Goal: Task Accomplishment & Management: Manage account settings

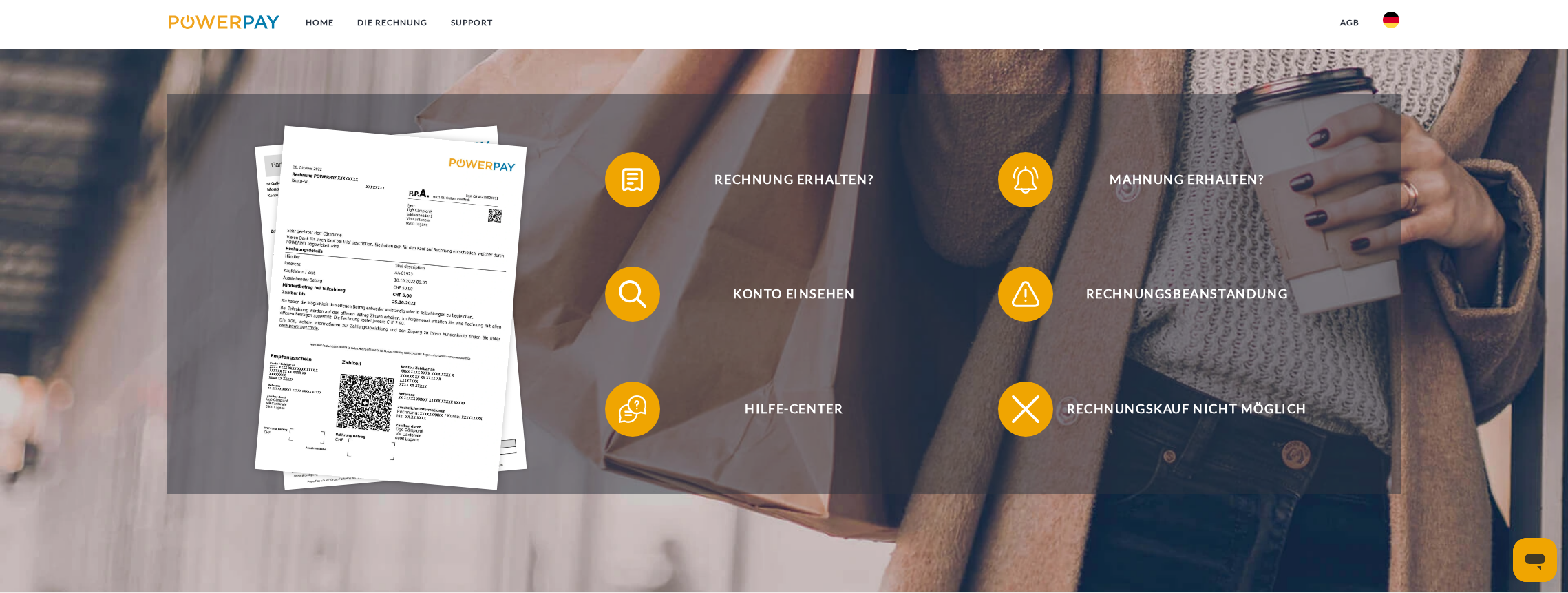
scroll to position [367, 0]
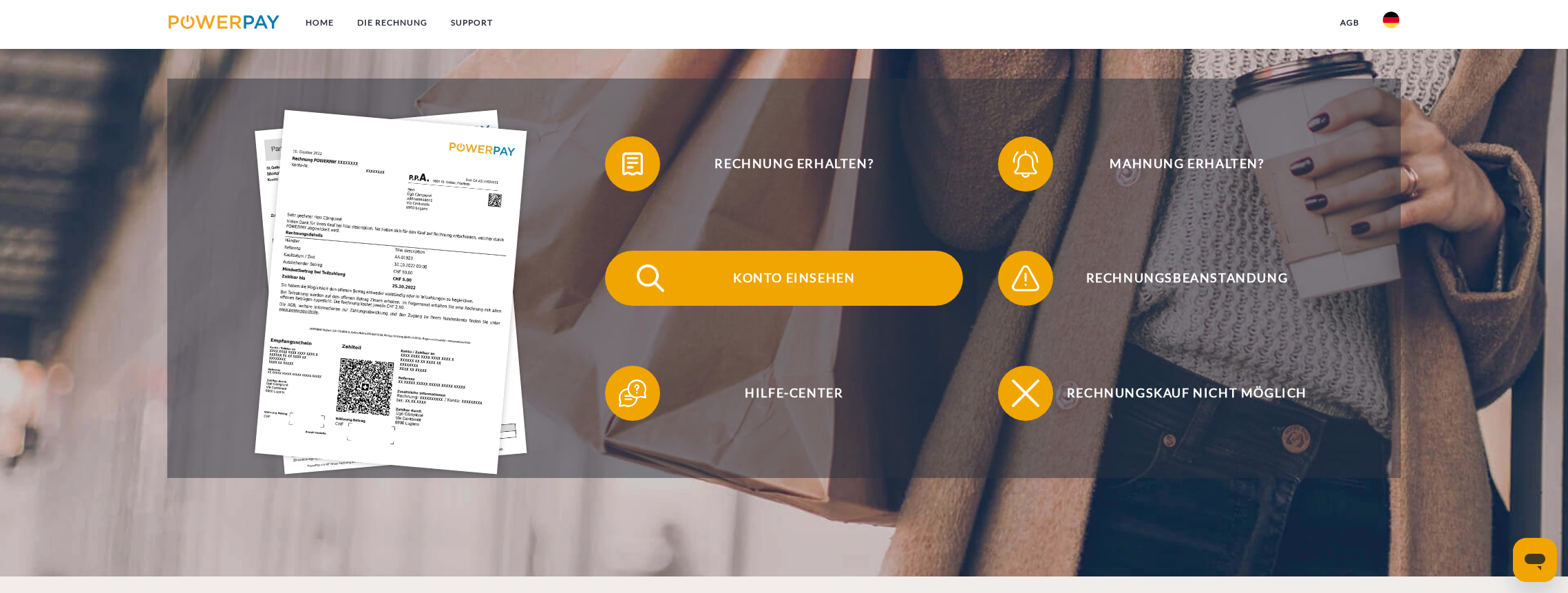
click at [765, 277] on span "Konto einsehen" at bounding box center [795, 278] width 337 height 55
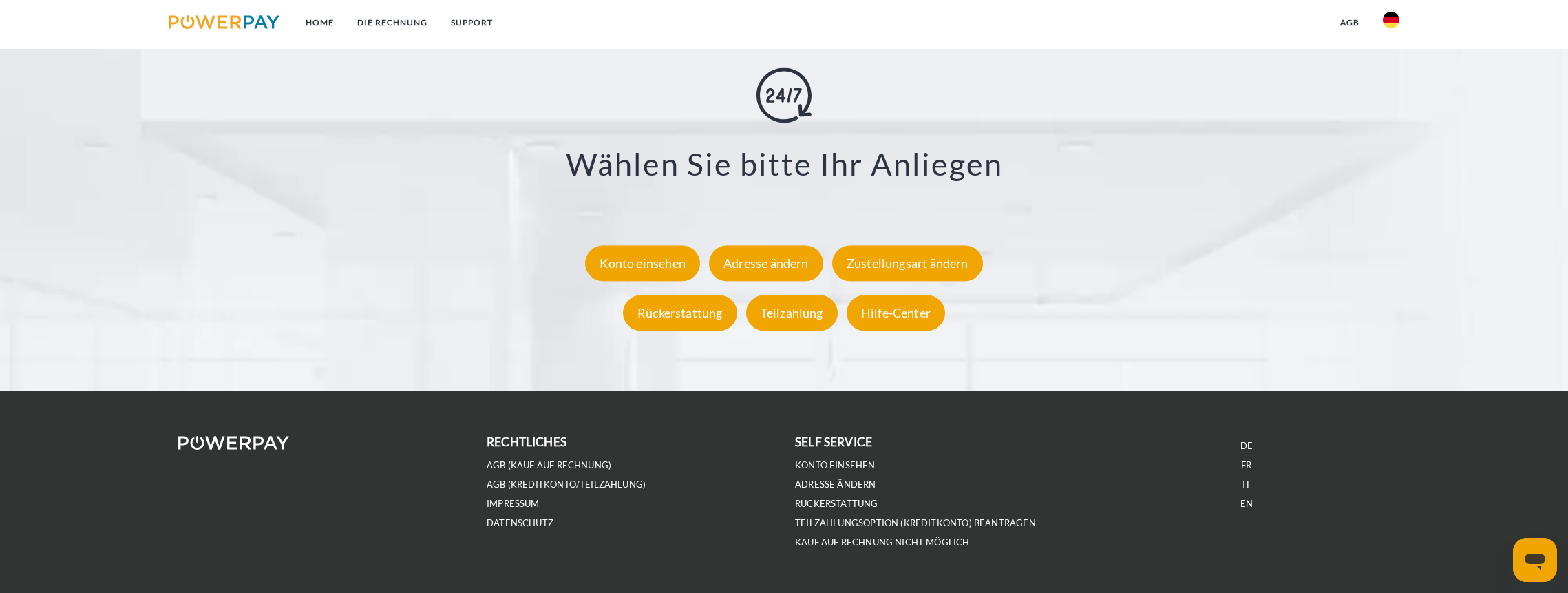
scroll to position [2616, 0]
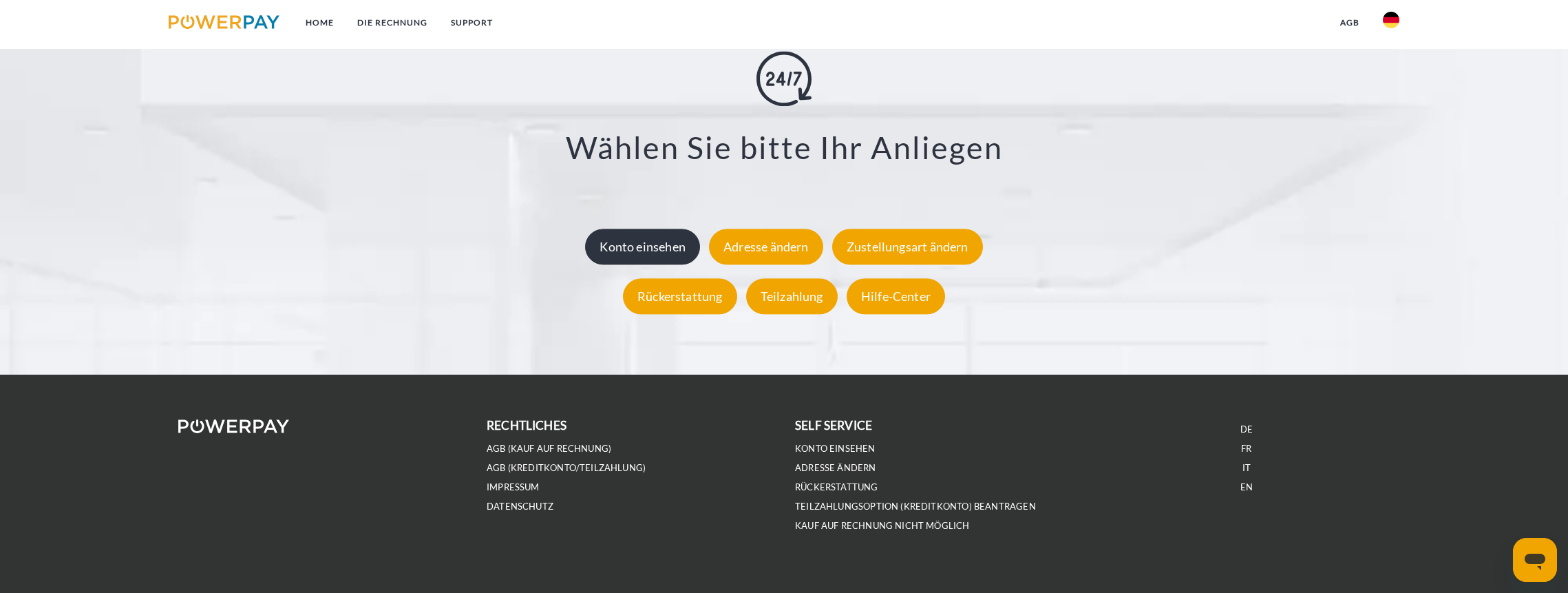
click at [651, 242] on div "Konto einsehen" at bounding box center [642, 246] width 115 height 36
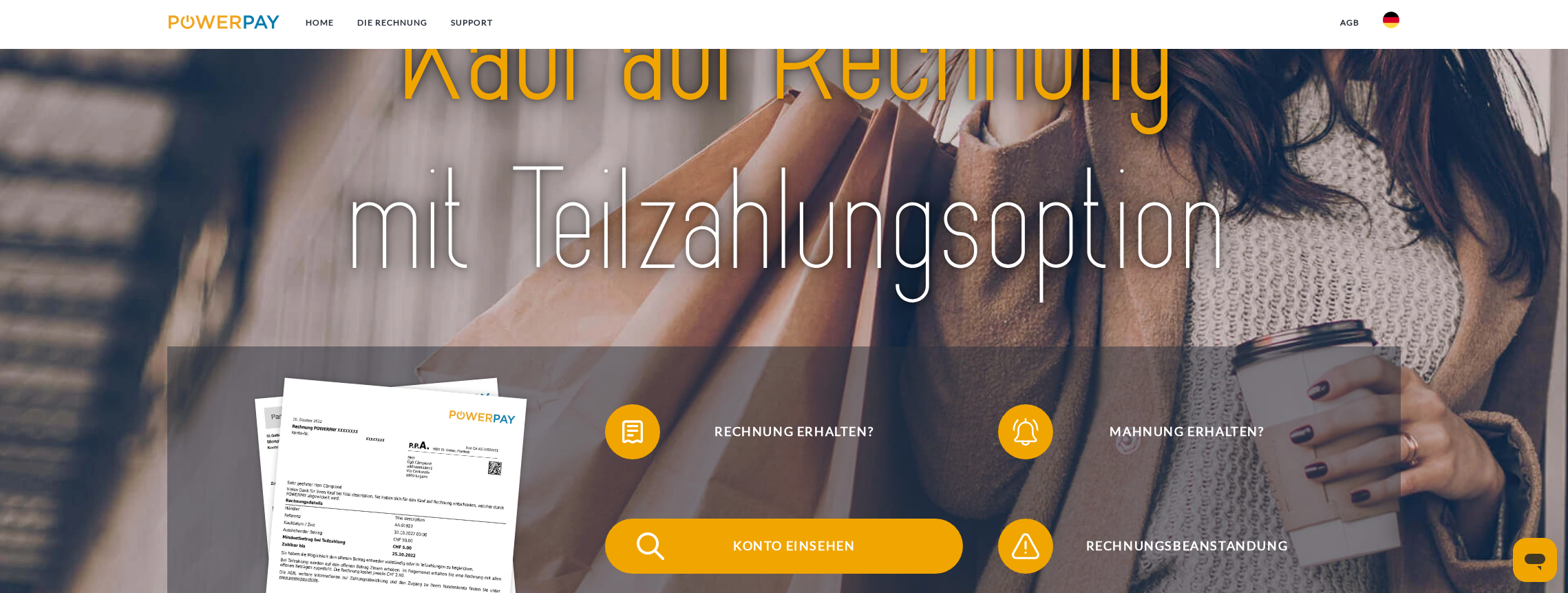
scroll to position [275, 0]
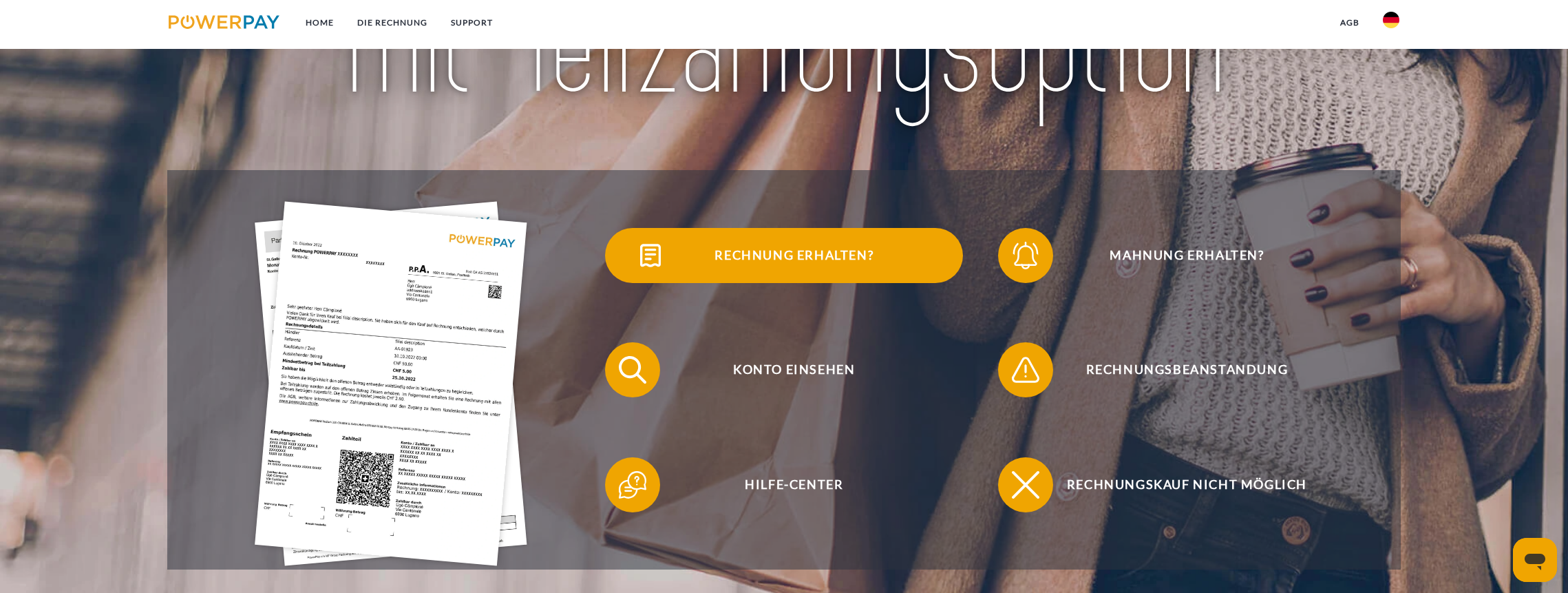
click at [851, 252] on span "Rechnung erhalten?" at bounding box center [795, 255] width 337 height 55
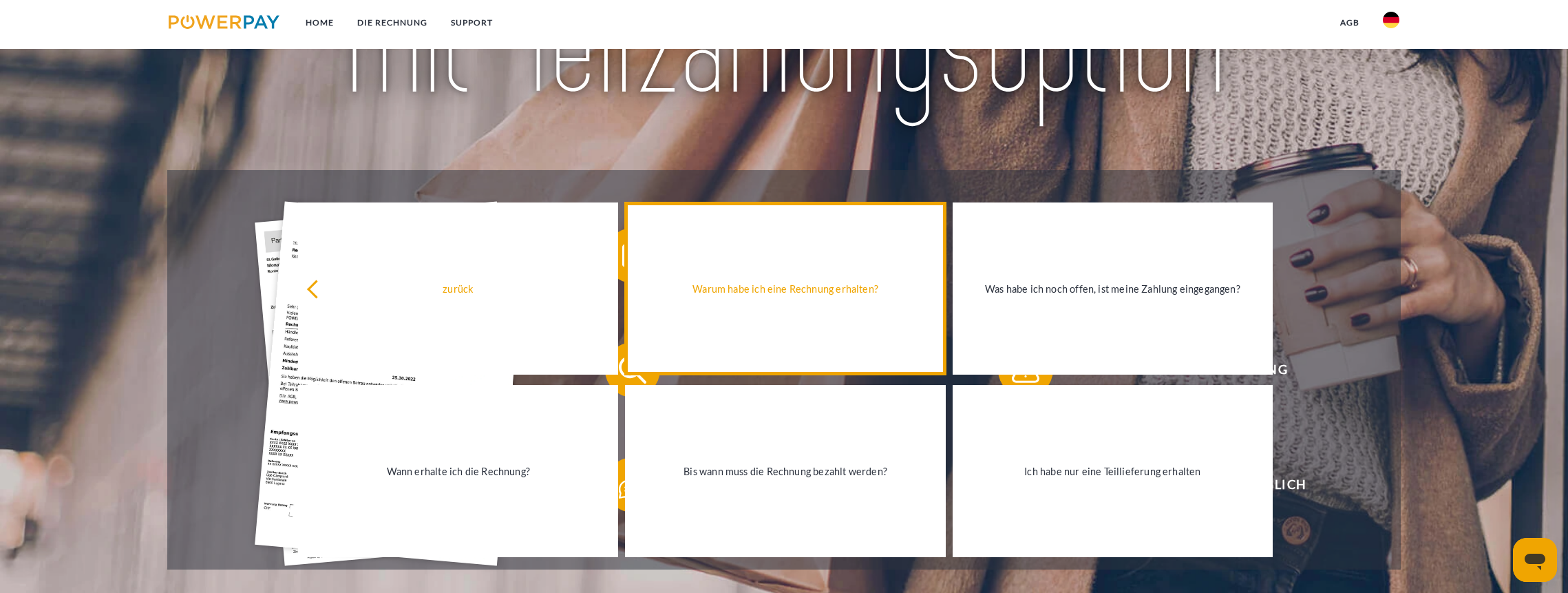
click at [814, 294] on div "Warum habe ich eine Rechnung erhalten?" at bounding box center [785, 288] width 304 height 18
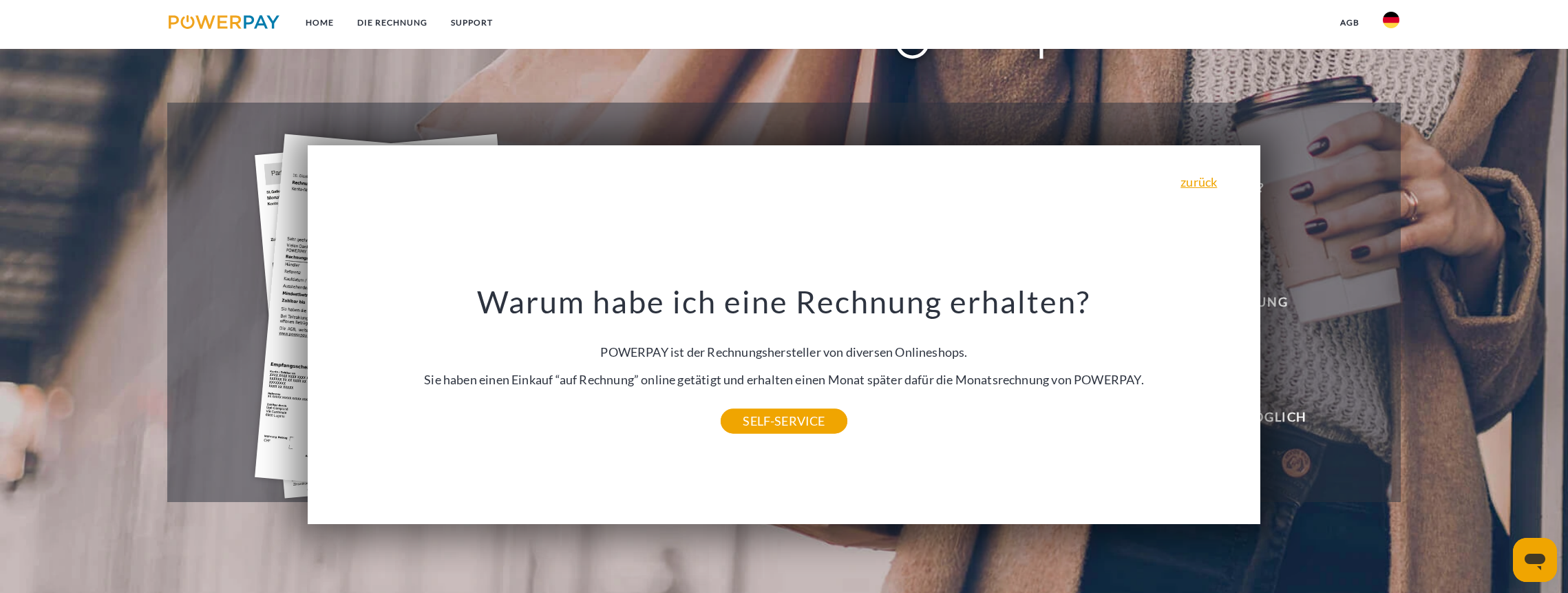
scroll to position [459, 0]
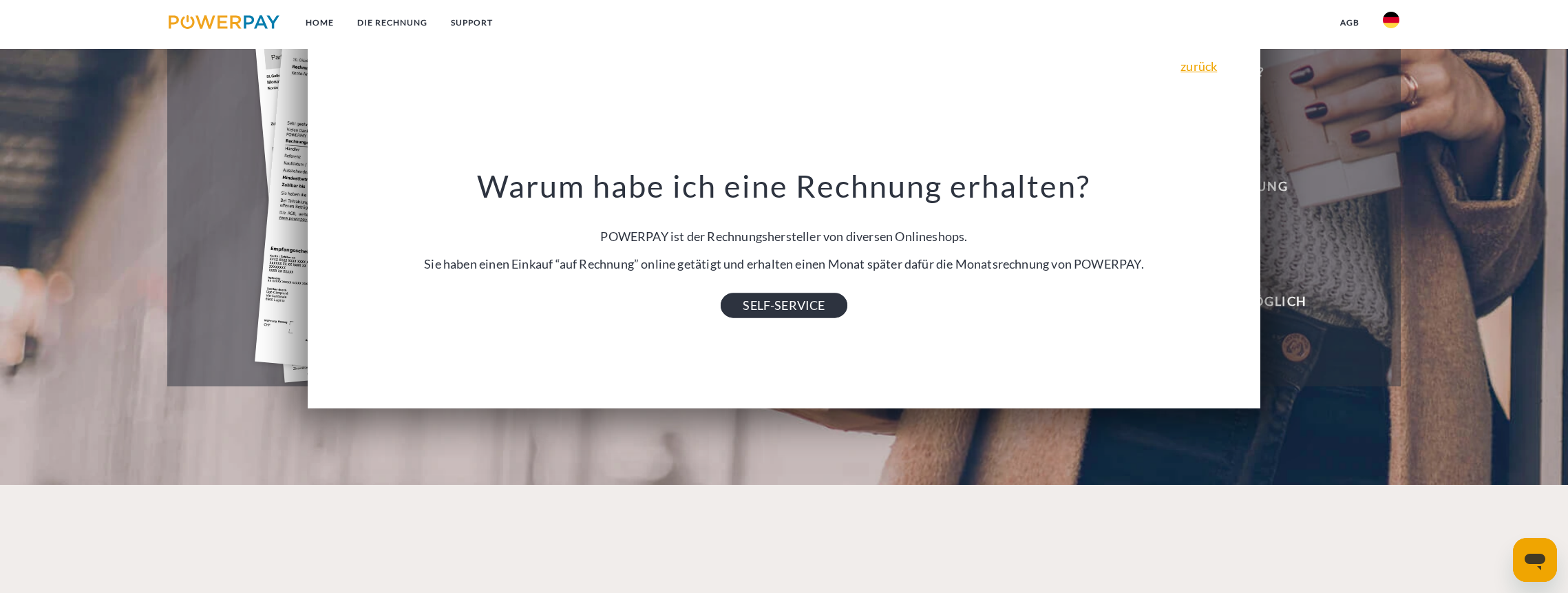
click at [798, 302] on link "SELF-SERVICE" at bounding box center [784, 305] width 126 height 25
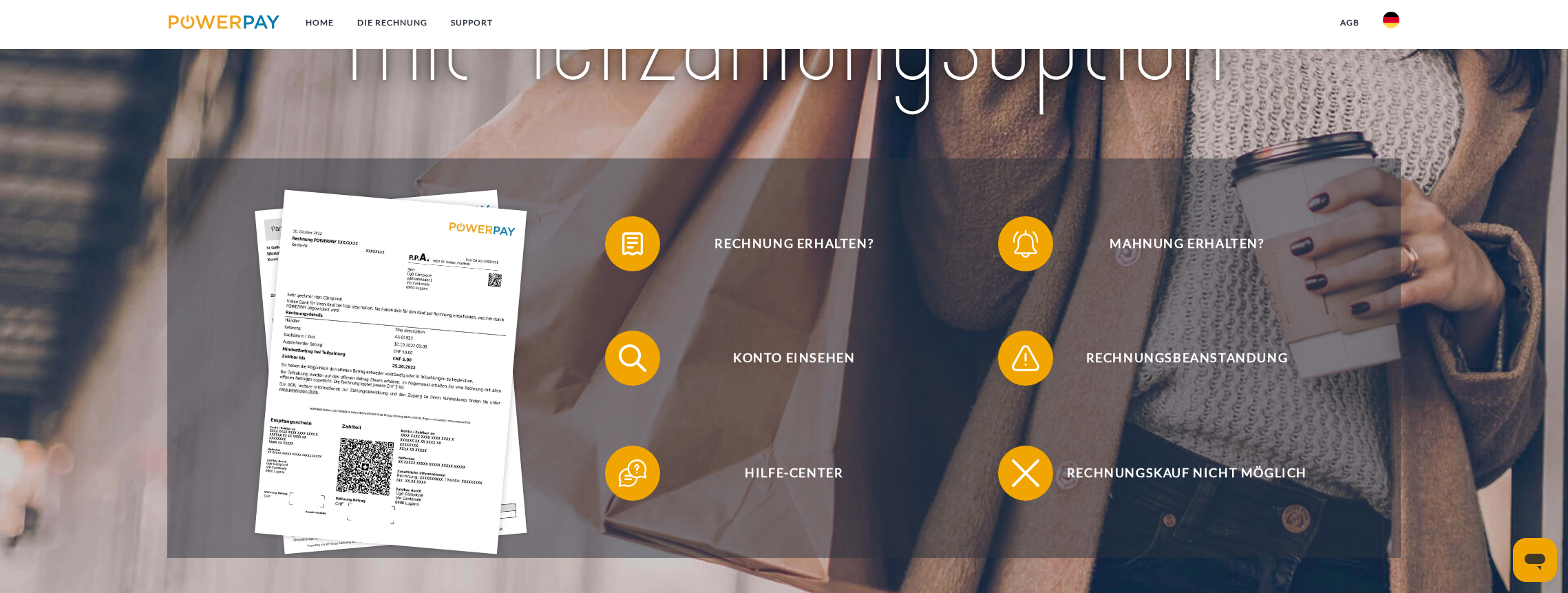
scroll to position [275, 0]
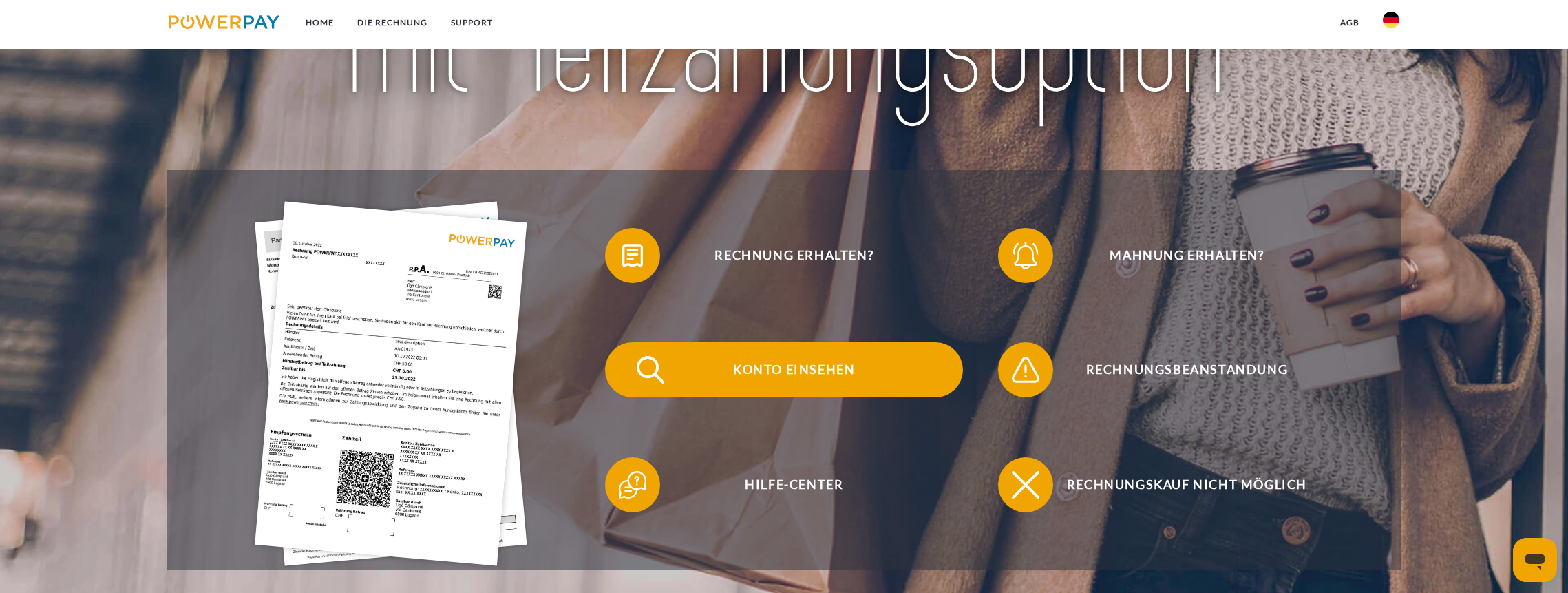
click at [826, 373] on span "Konto einsehen" at bounding box center [795, 369] width 337 height 55
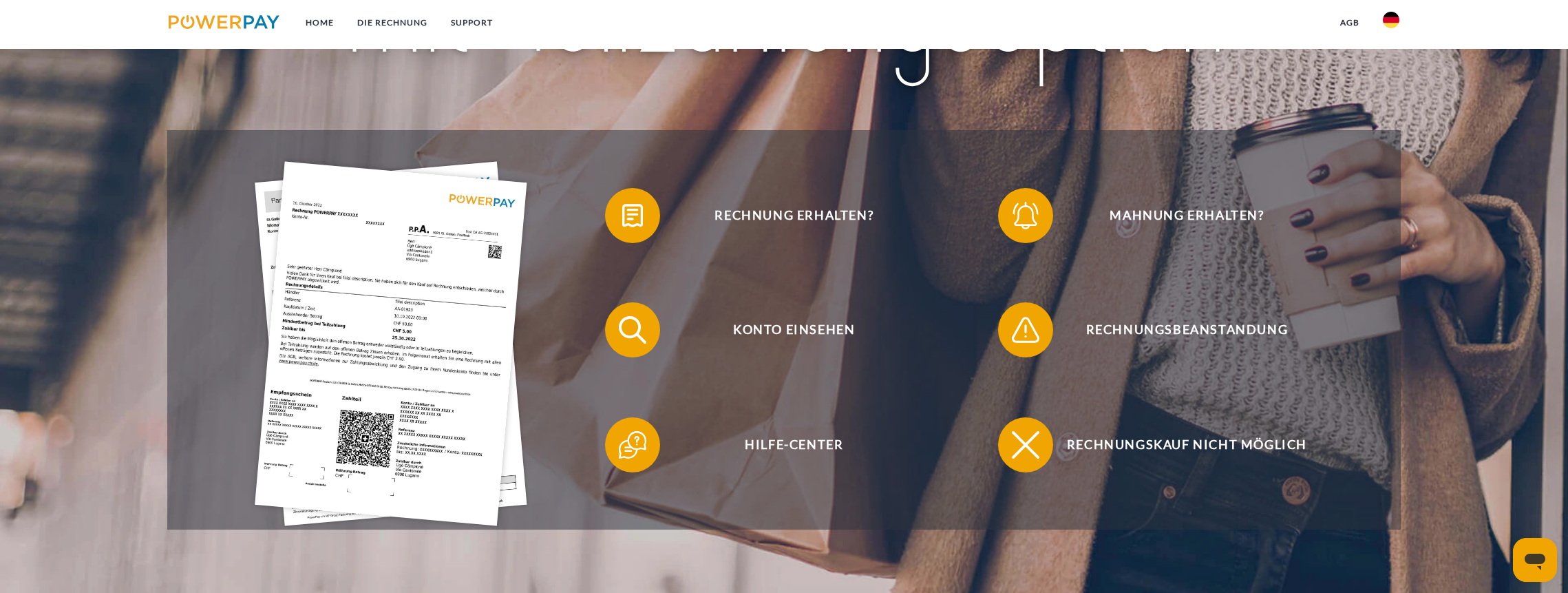
scroll to position [413, 0]
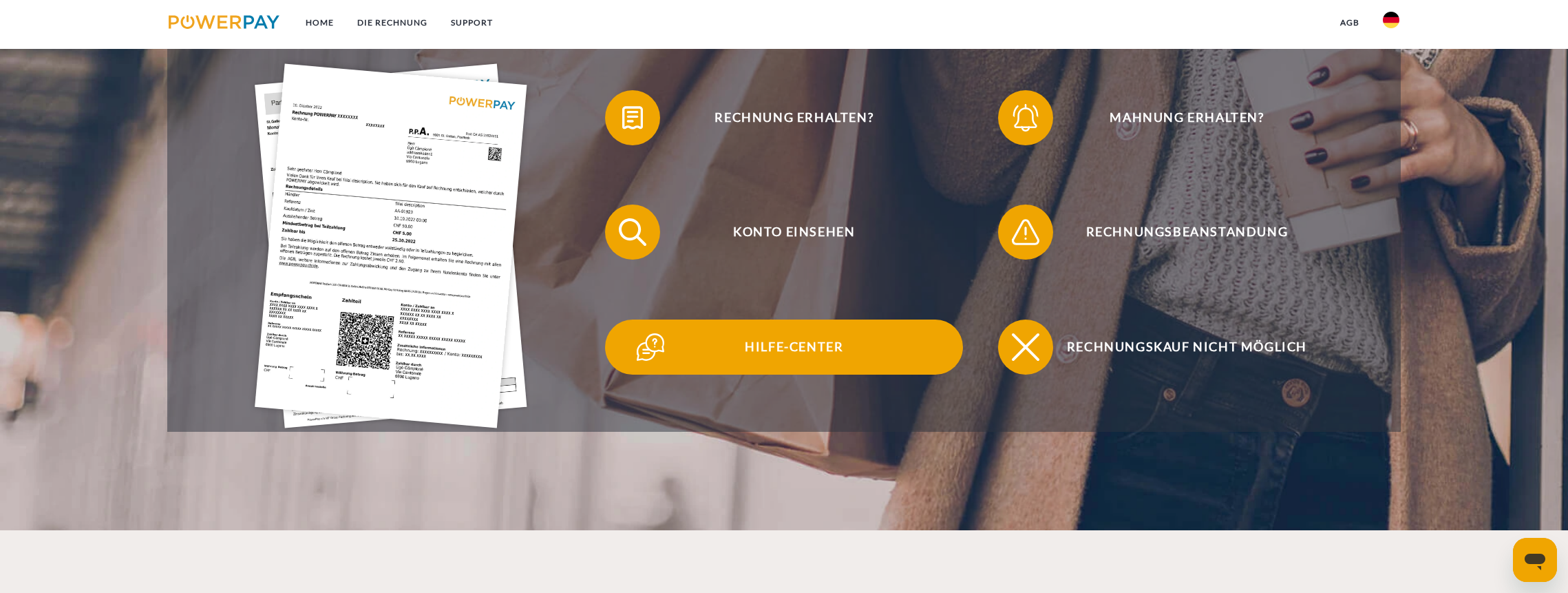
click at [798, 354] on span "Hilfe-Center" at bounding box center [795, 346] width 337 height 55
